Goal: Find specific fact: Find contact information

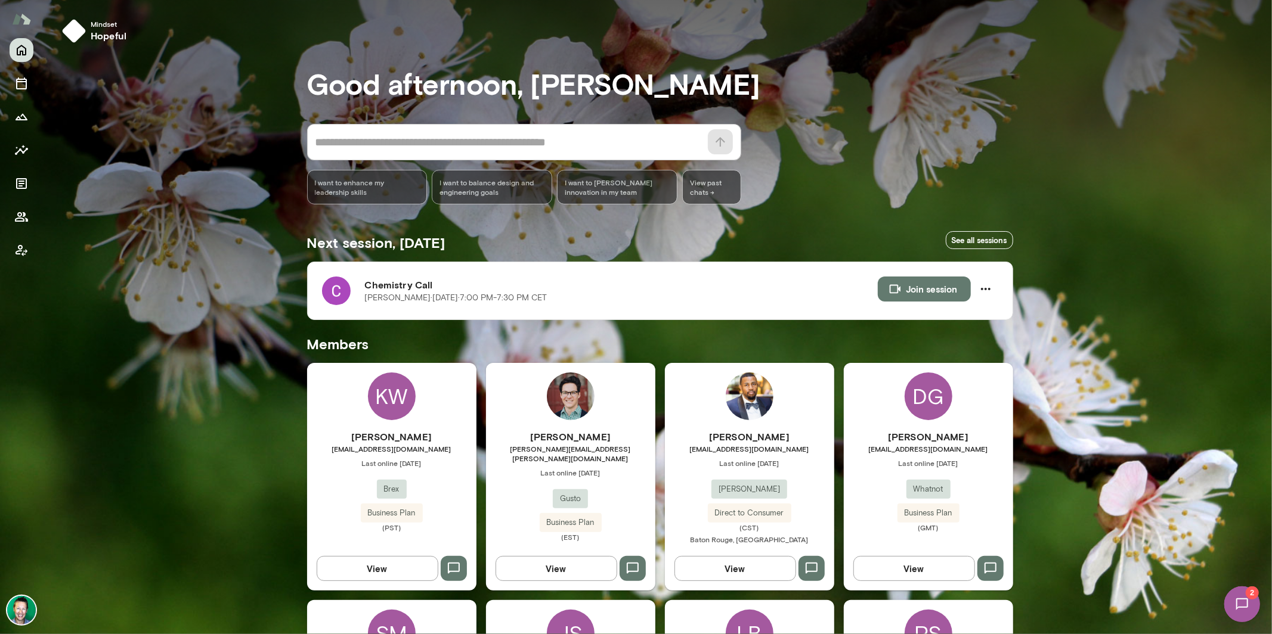
scroll to position [20, 0]
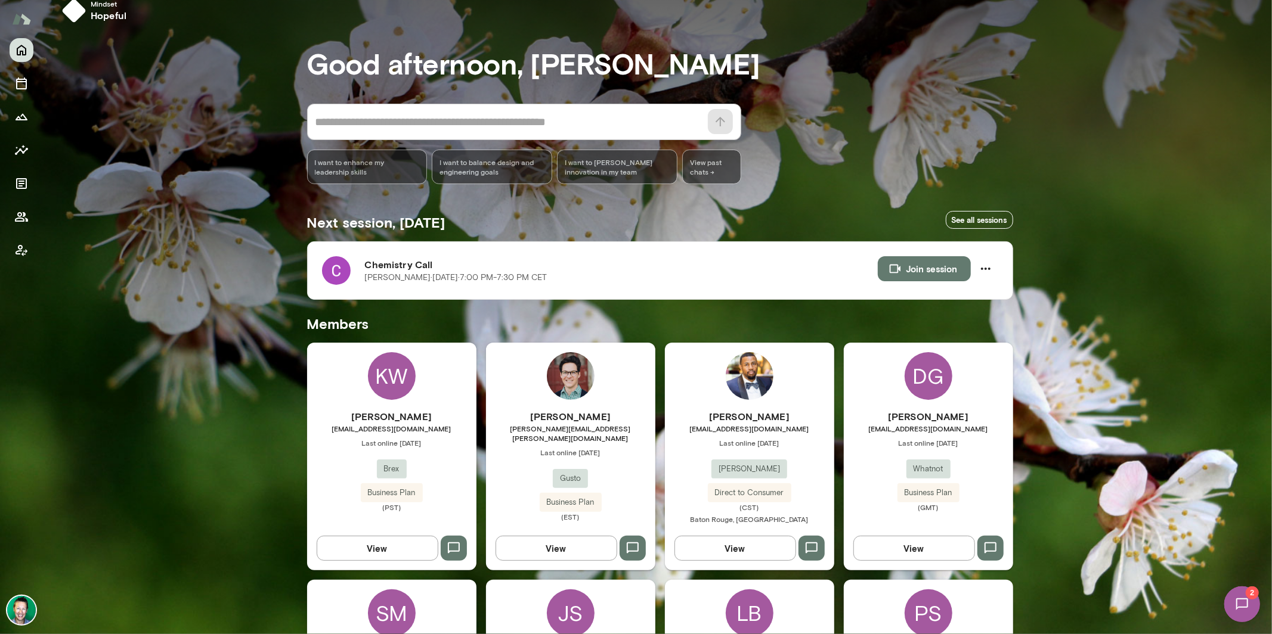
click at [1241, 596] on img at bounding box center [1241, 603] width 49 height 49
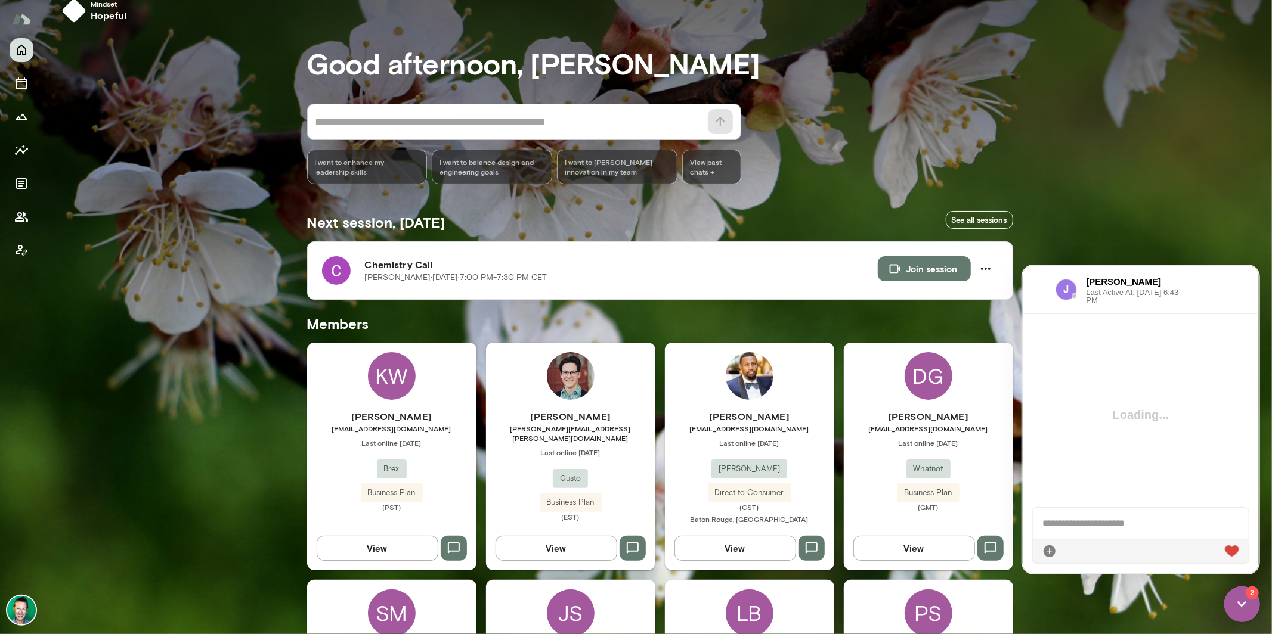
scroll to position [0, 0]
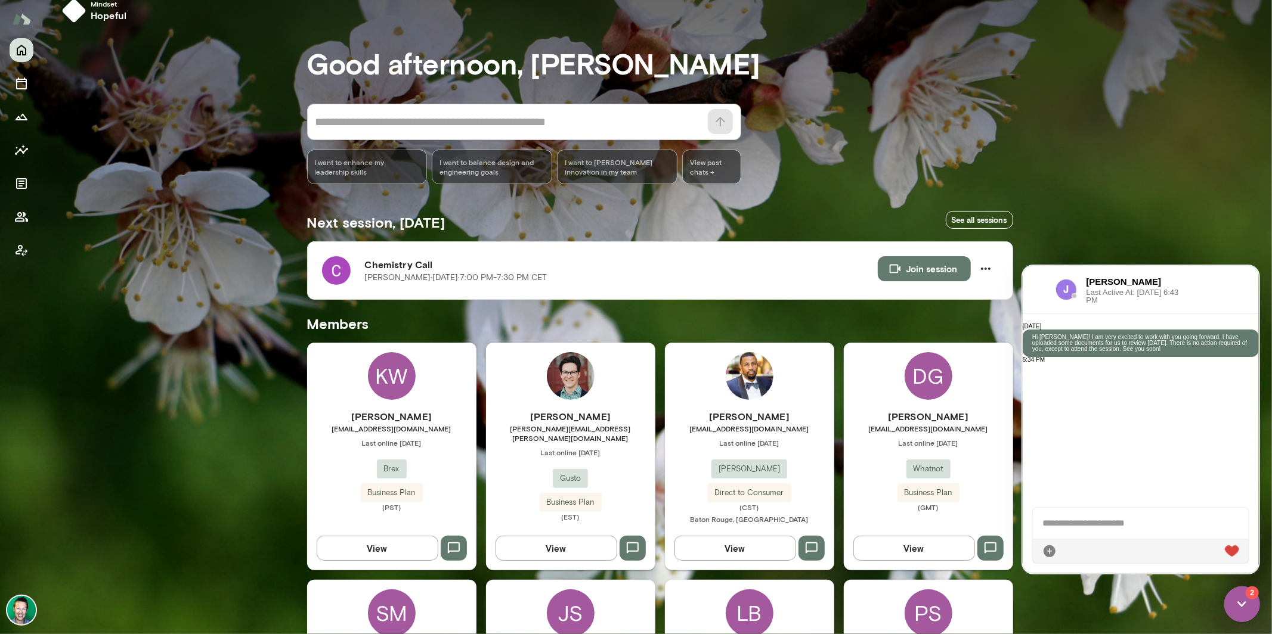
click at [1042, 284] on div at bounding box center [1038, 289] width 14 height 14
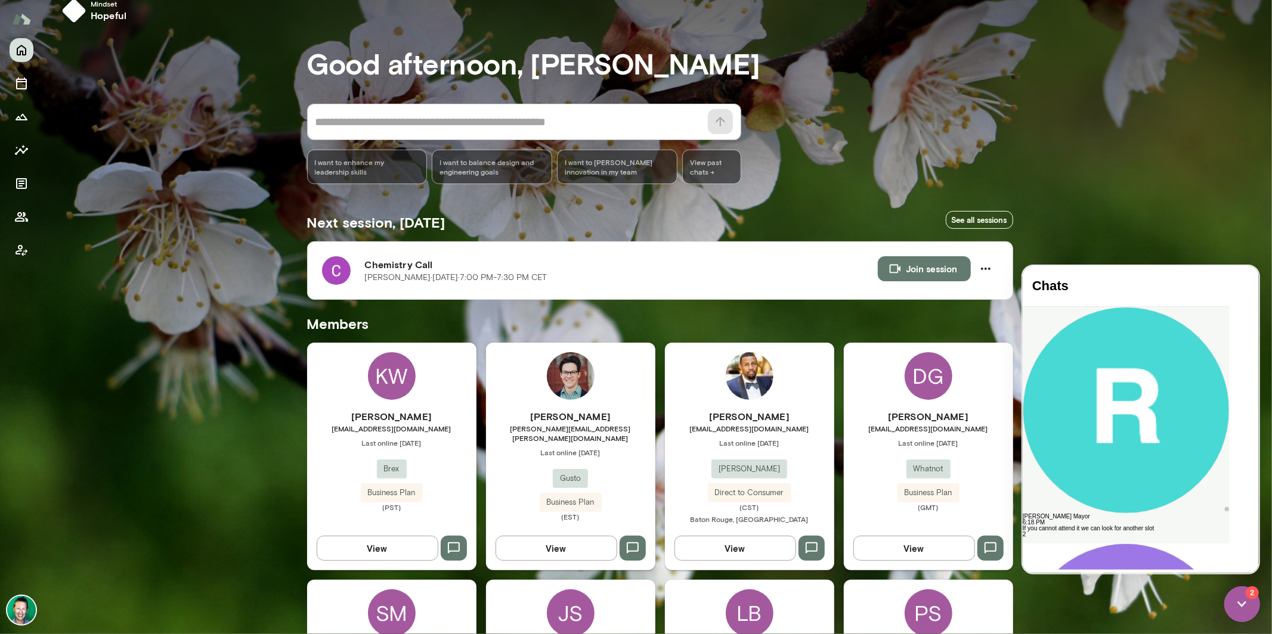
click at [1099, 513] on div "[PERSON_NAME] Mayor" at bounding box center [1125, 516] width 207 height 6
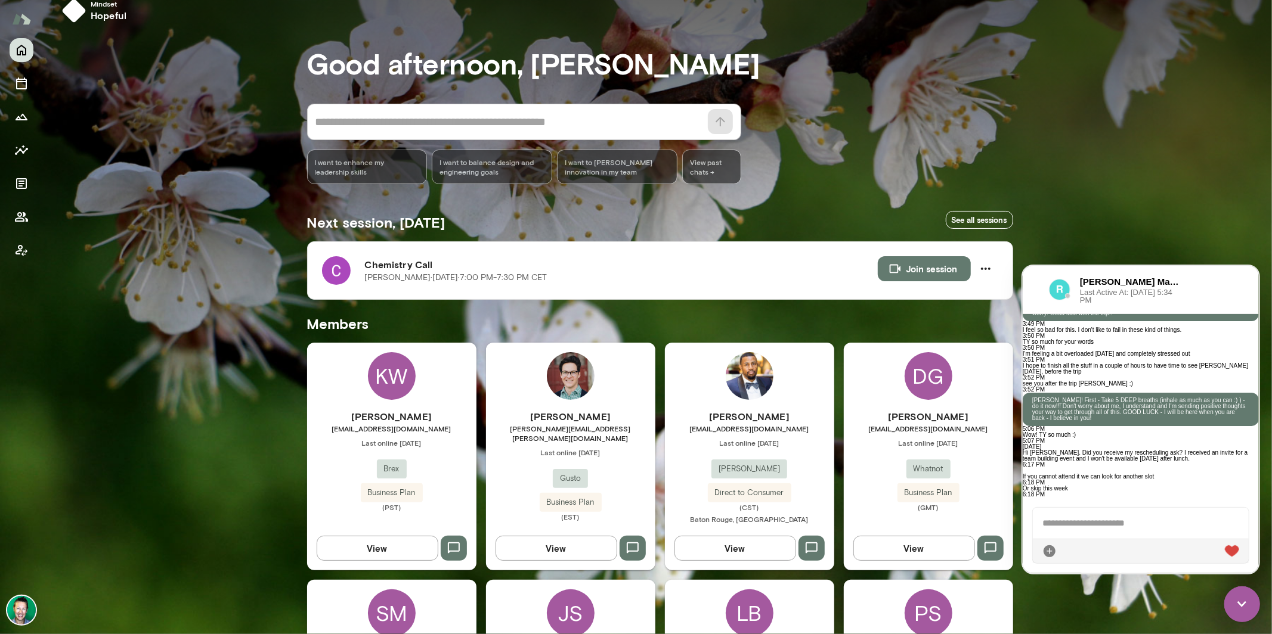
scroll to position [1595, 0]
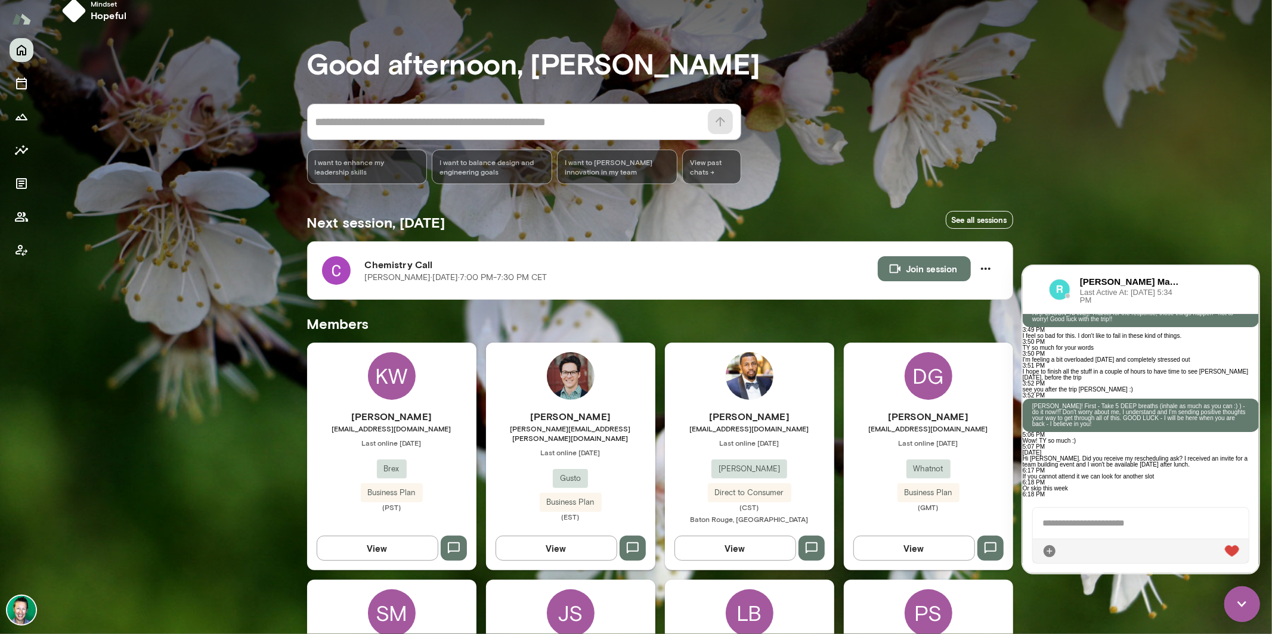
click at [1121, 525] on div at bounding box center [1140, 522] width 216 height 31
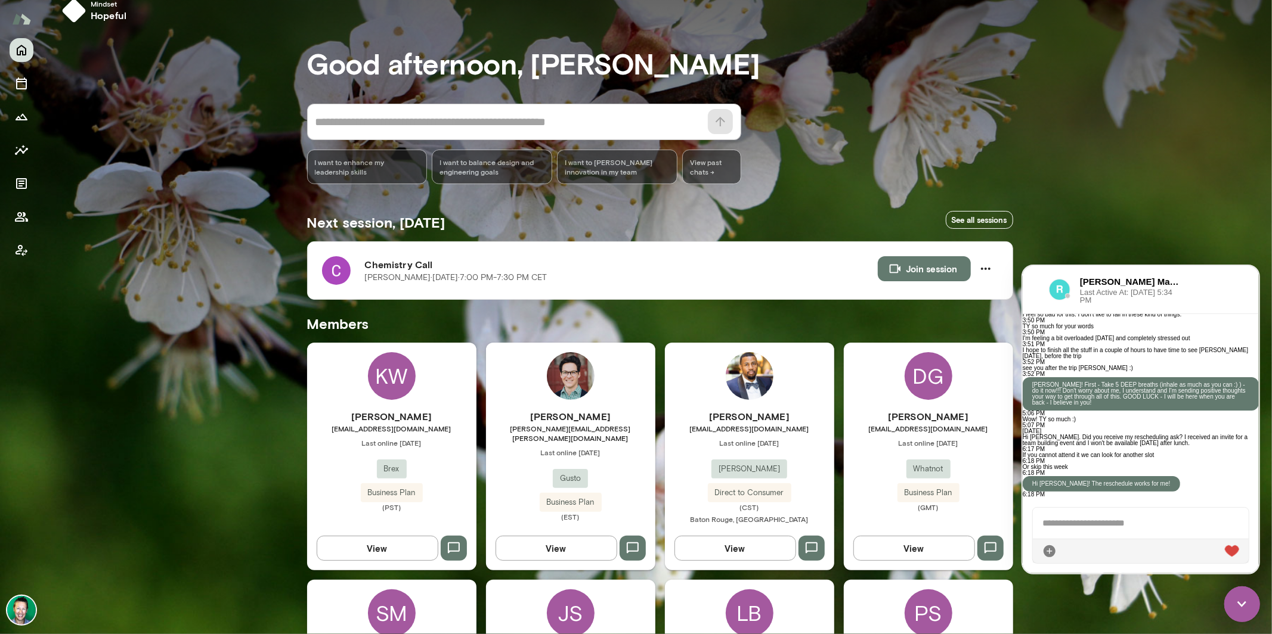
scroll to position [0, 0]
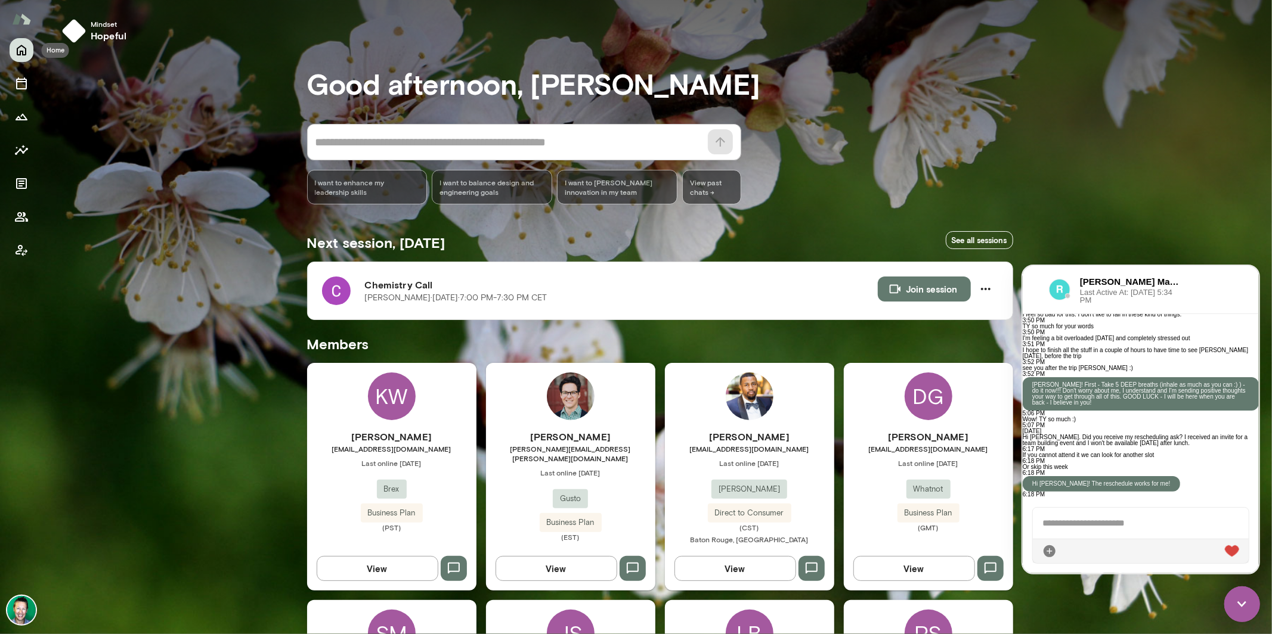
click at [21, 48] on icon "Home" at bounding box center [21, 50] width 14 height 14
click at [1247, 600] on img at bounding box center [1241, 604] width 36 height 36
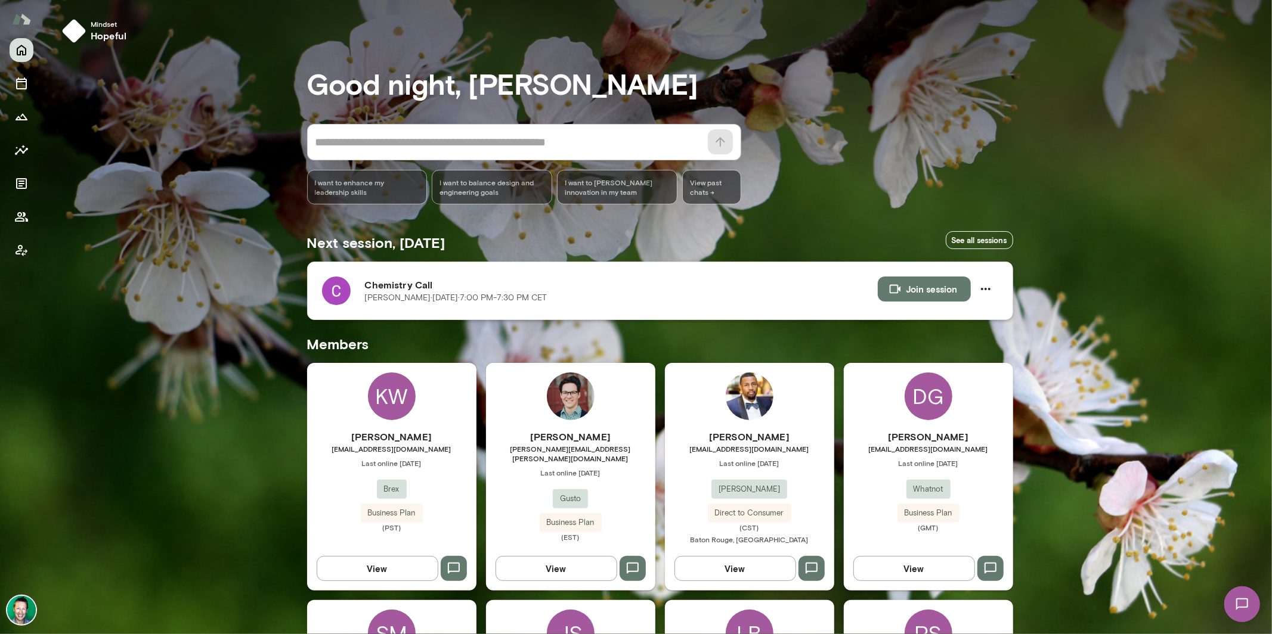
click at [336, 294] on img at bounding box center [336, 291] width 29 height 29
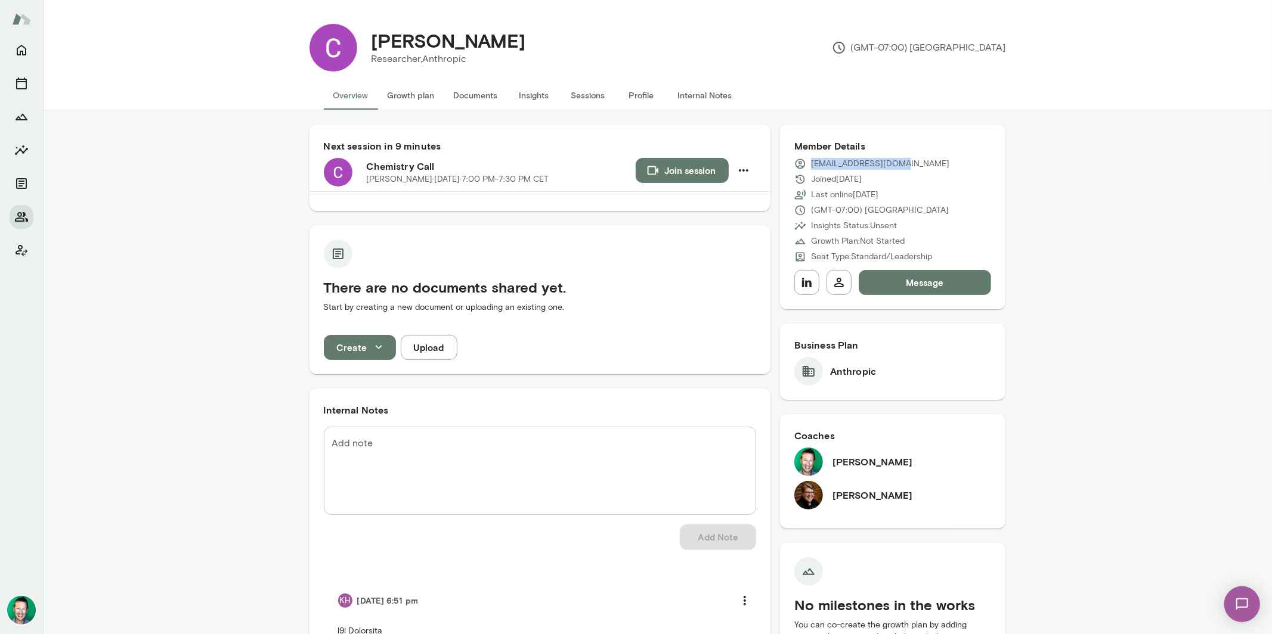
drag, startPoint x: 889, startPoint y: 169, endPoint x: 794, endPoint y: 155, distance: 95.9
click at [794, 155] on div "Member Details [EMAIL_ADDRESS][DOMAIN_NAME] Joined [DATE] Last online [DATE] (G…" at bounding box center [893, 217] width 226 height 185
copy div "[EMAIL_ADDRESS][DOMAIN_NAME]"
click at [21, 54] on icon "Home" at bounding box center [21, 50] width 14 height 14
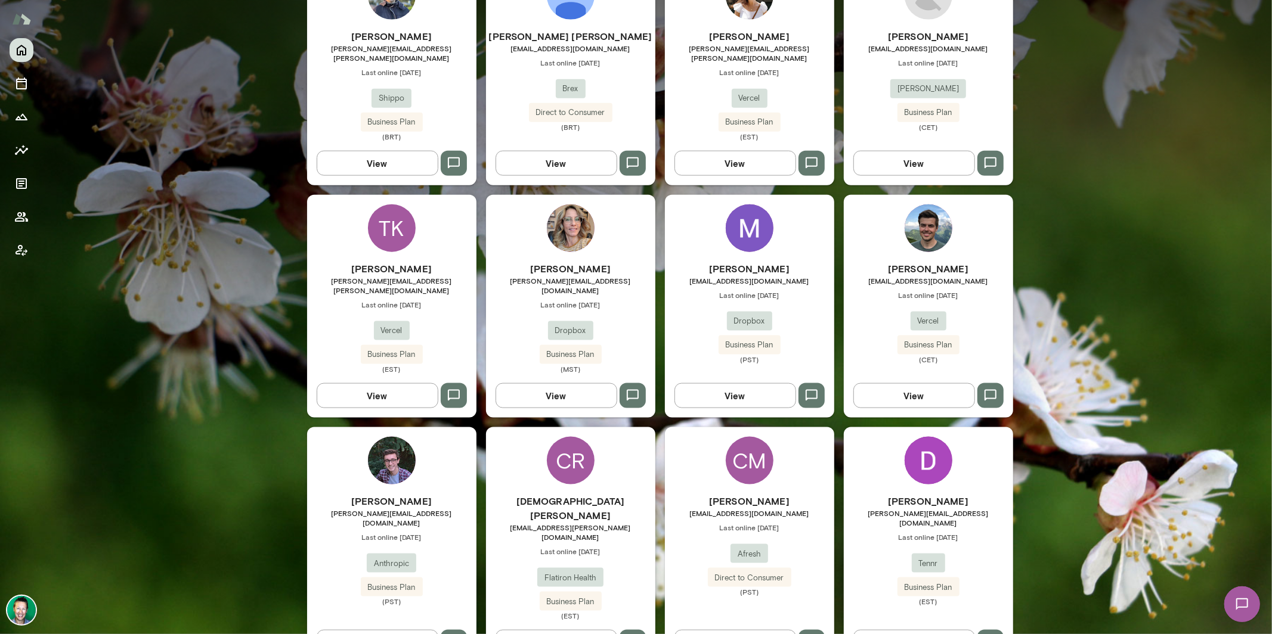
scroll to position [1347, 0]
